Goal: Task Accomplishment & Management: Manage account settings

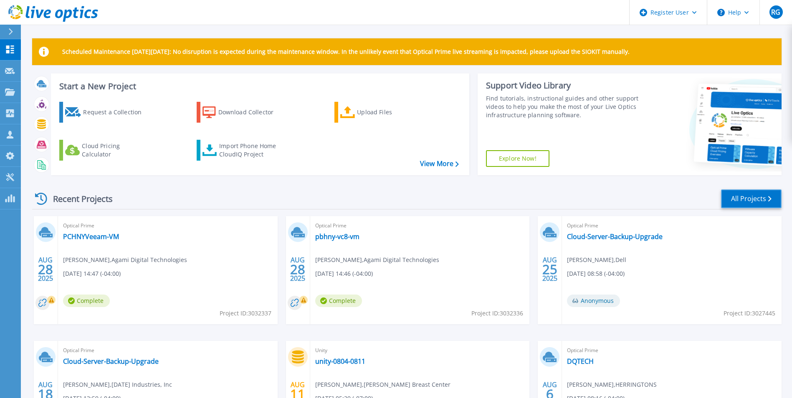
click at [730, 202] on link "All Projects" at bounding box center [751, 199] width 61 height 19
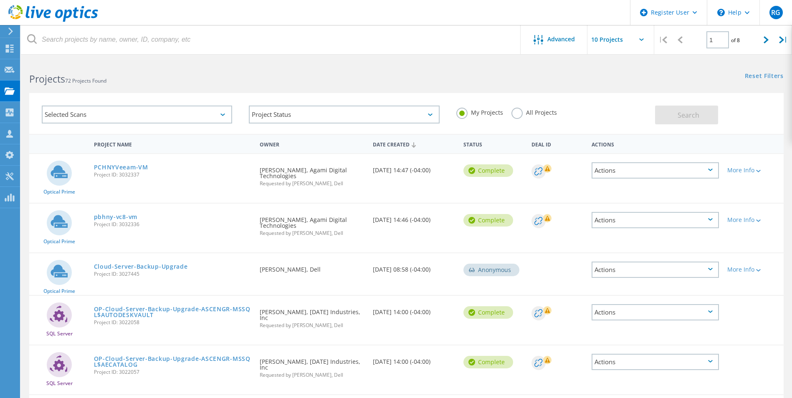
click at [169, 116] on div "Selected Scans" at bounding box center [137, 115] width 190 height 18
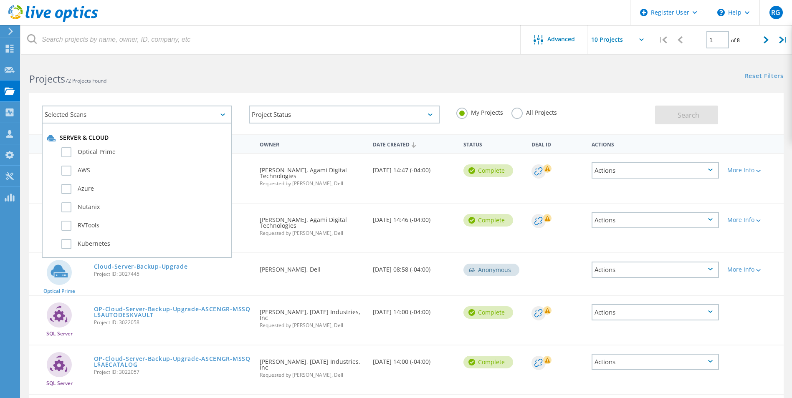
click at [285, 83] on h2 "Projects 72 Projects Found" at bounding box center [213, 79] width 369 height 14
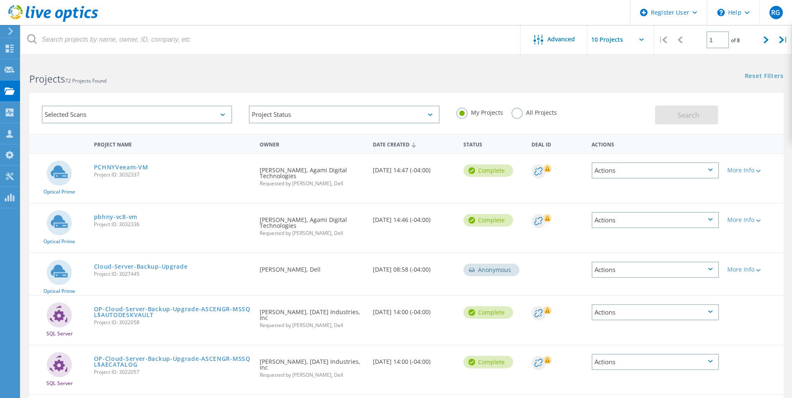
click at [510, 115] on div "My Projects All Projects" at bounding box center [551, 112] width 207 height 31
click at [516, 116] on label "All Projects" at bounding box center [534, 112] width 46 height 8
click at [0, 0] on input "All Projects" at bounding box center [0, 0] width 0 height 0
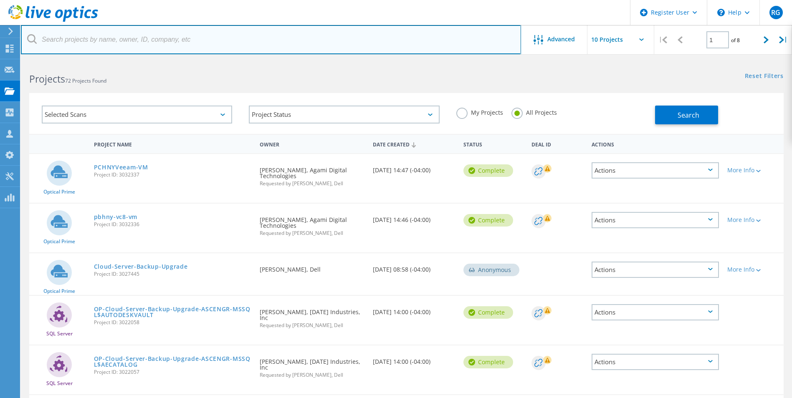
click at [223, 33] on input "text" at bounding box center [271, 39] width 500 height 29
paste input "[EMAIL_ADDRESS][PERSON_NAME][DOMAIN_NAME]"
type input "[EMAIL_ADDRESS][PERSON_NAME][DOMAIN_NAME]"
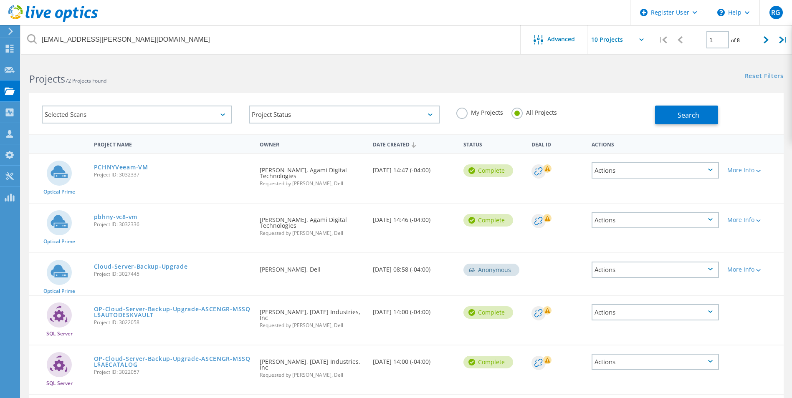
click at [29, 40] on icon at bounding box center [32, 39] width 10 height 10
click at [35, 38] on icon at bounding box center [32, 39] width 10 height 10
click at [663, 119] on button "Search" at bounding box center [686, 115] width 63 height 19
